Goal: Task Accomplishment & Management: Manage account settings

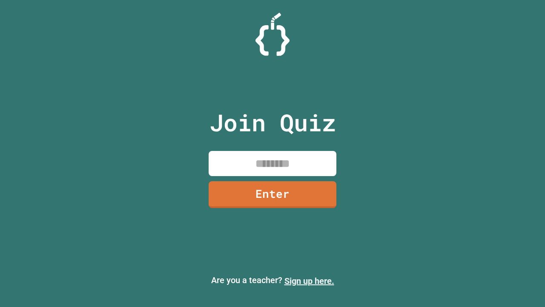
click at [309, 281] on link "Sign up here." at bounding box center [310, 281] width 50 height 10
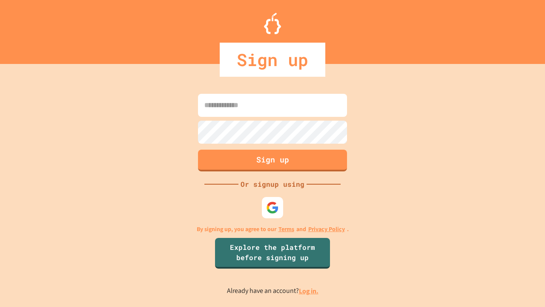
click at [309, 291] on link "Log in." at bounding box center [309, 290] width 20 height 9
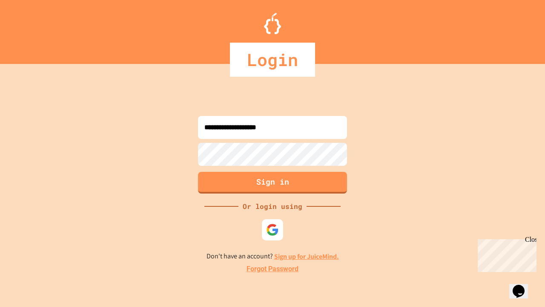
type input "**********"
